Goal: Subscribe to service/newsletter

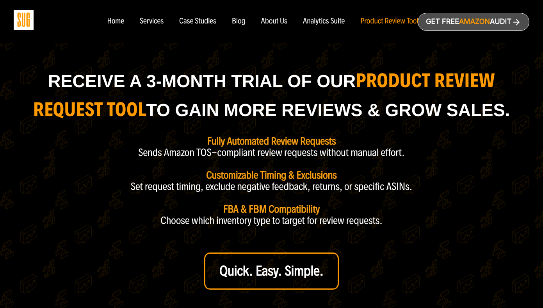
click at [117, 23] on div "Home" at bounding box center [115, 21] width 17 height 9
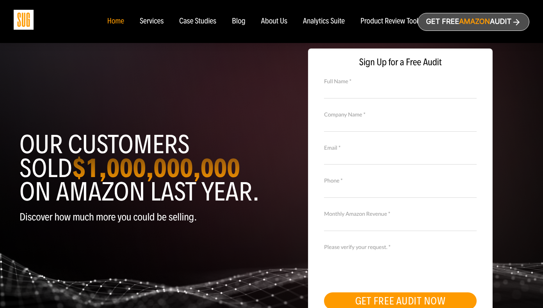
click at [149, 22] on div "Services" at bounding box center [152, 21] width 24 height 9
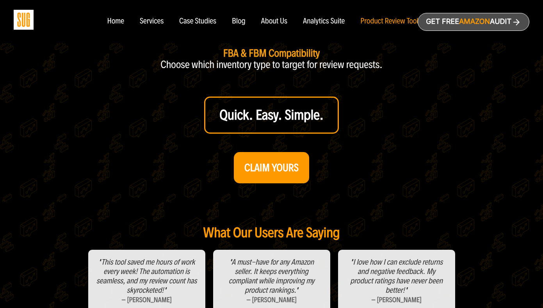
scroll to position [376, 0]
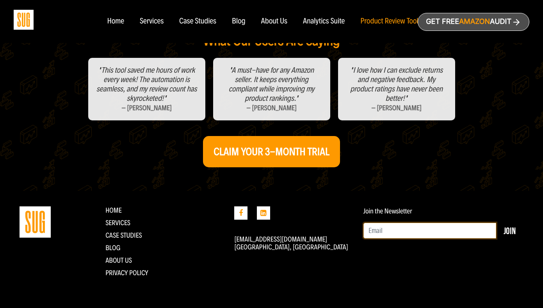
click at [393, 230] on input "Email" at bounding box center [430, 231] width 133 height 16
type input "carl@getboundless.ai"
click at [512, 230] on button "Join" at bounding box center [510, 231] width 28 height 16
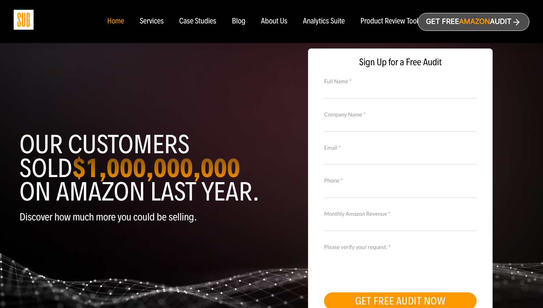
click at [114, 21] on div "Home" at bounding box center [115, 21] width 17 height 9
